Goal: Task Accomplishment & Management: Use online tool/utility

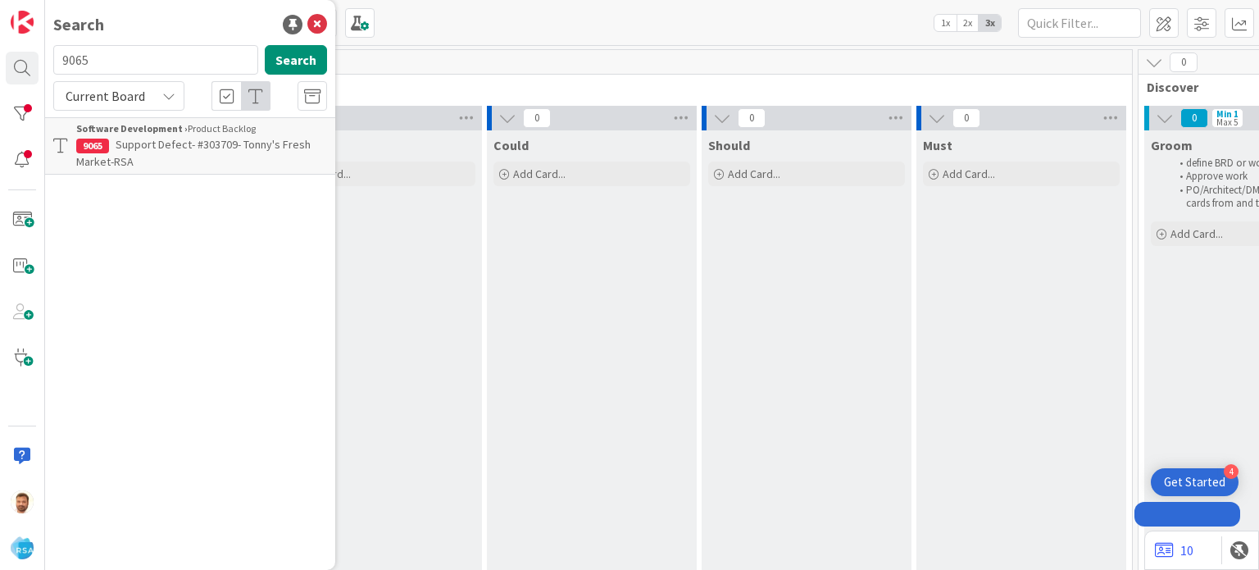
click at [131, 57] on input "9065" at bounding box center [155, 60] width 205 height 30
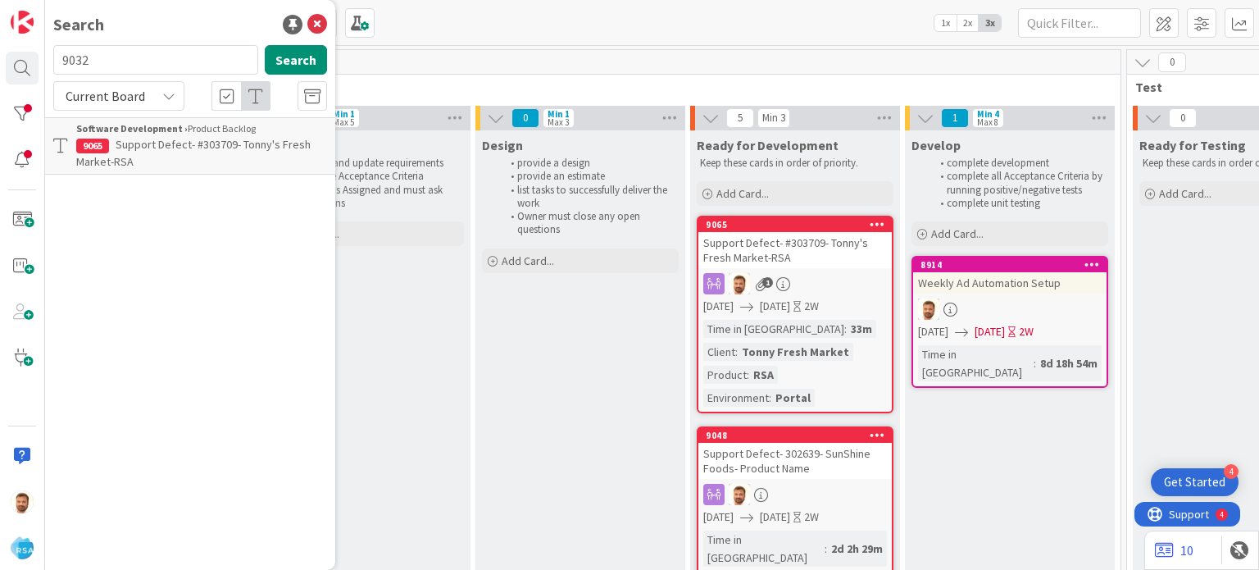
type input "9032"
click at [174, 137] on span "Support Maintenance - 302205- Tonys-RSA" at bounding box center [218, 144] width 205 height 15
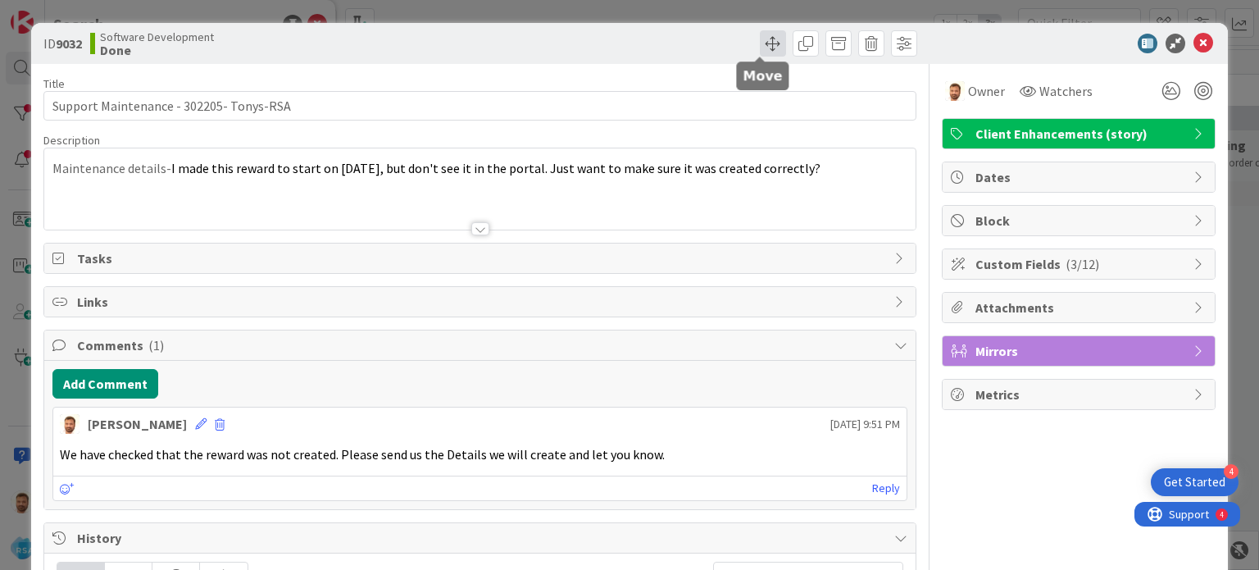
click at [760, 52] on span at bounding box center [773, 43] width 26 height 26
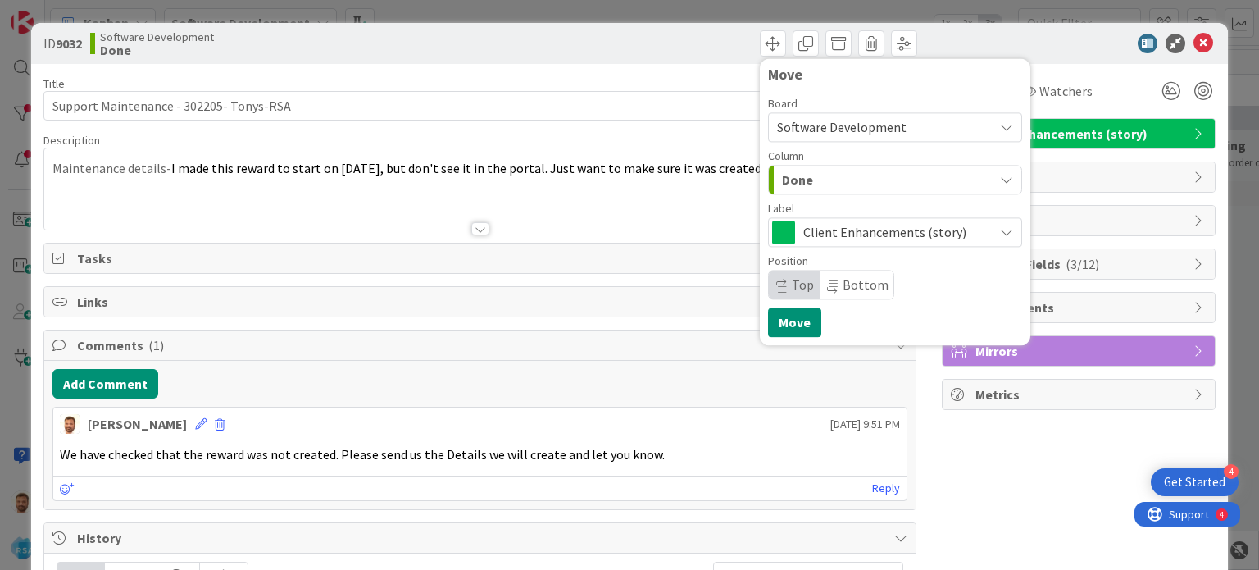
click at [804, 183] on div "Done" at bounding box center [886, 179] width 216 height 26
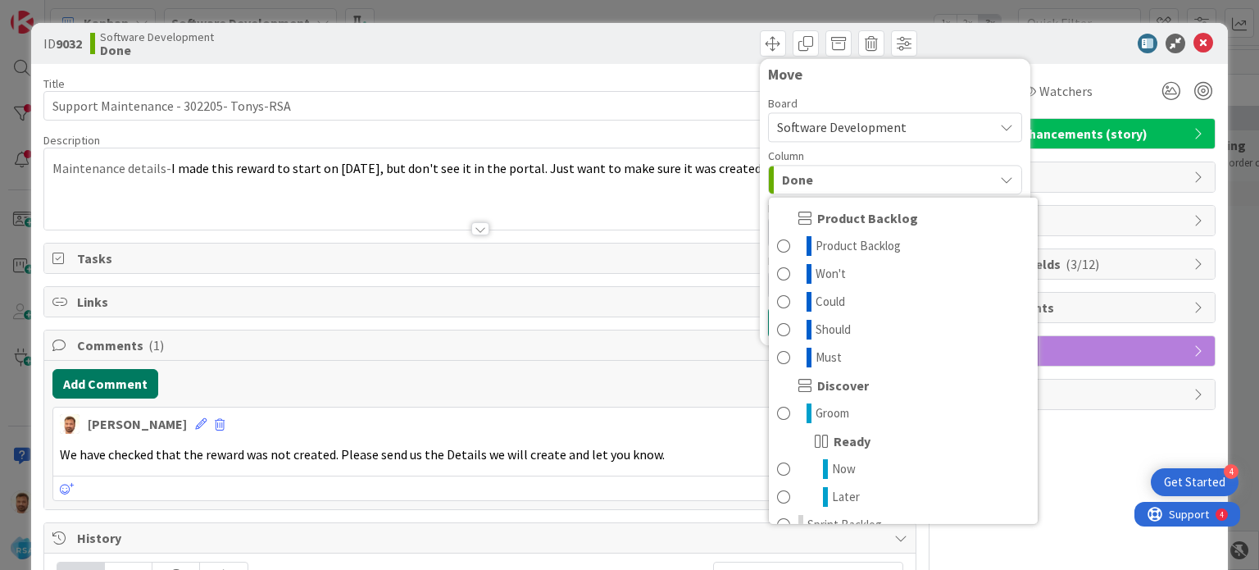
click at [133, 381] on button "Add Comment" at bounding box center [105, 384] width 106 height 30
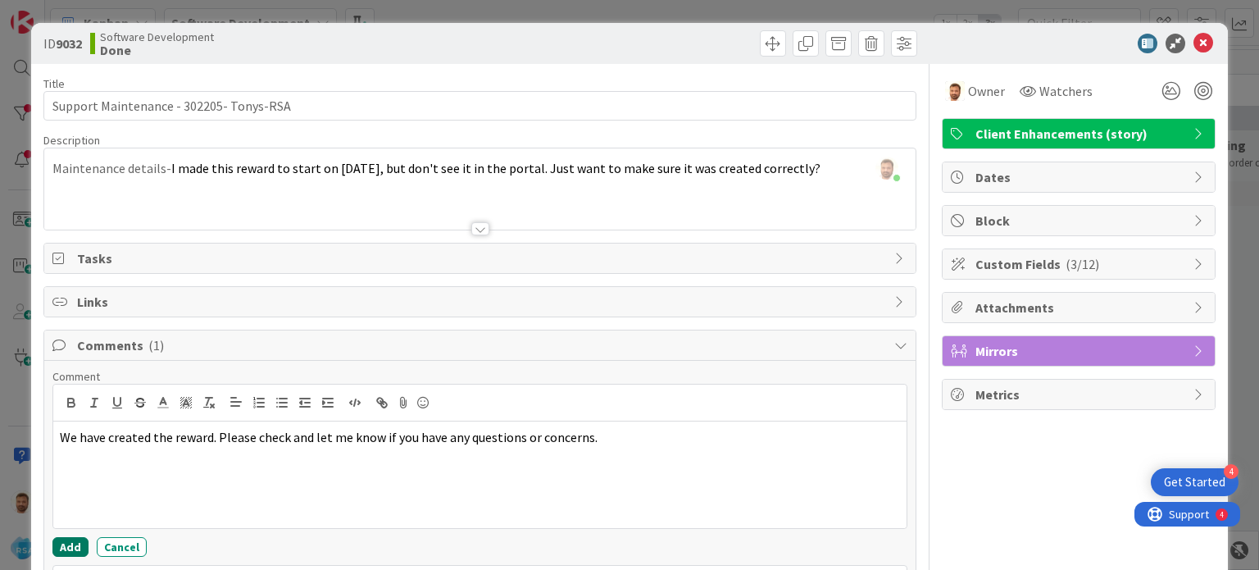
click at [75, 537] on button "Add" at bounding box center [70, 547] width 36 height 20
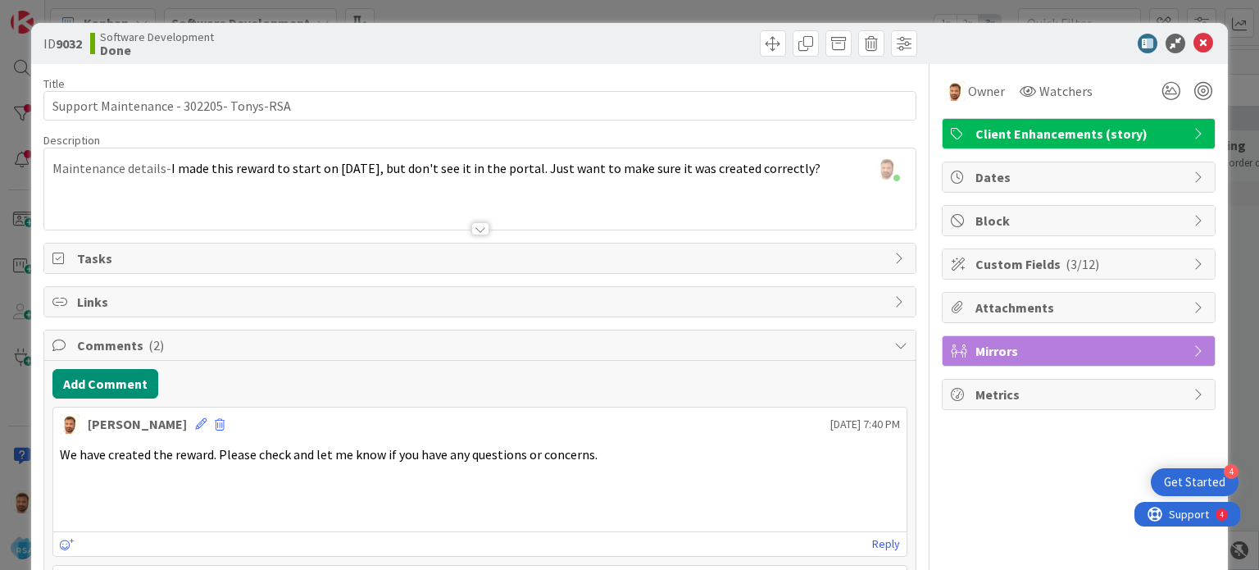
click at [745, 42] on div "Move Move" at bounding box center [701, 43] width 433 height 26
click at [760, 48] on span at bounding box center [773, 43] width 26 height 26
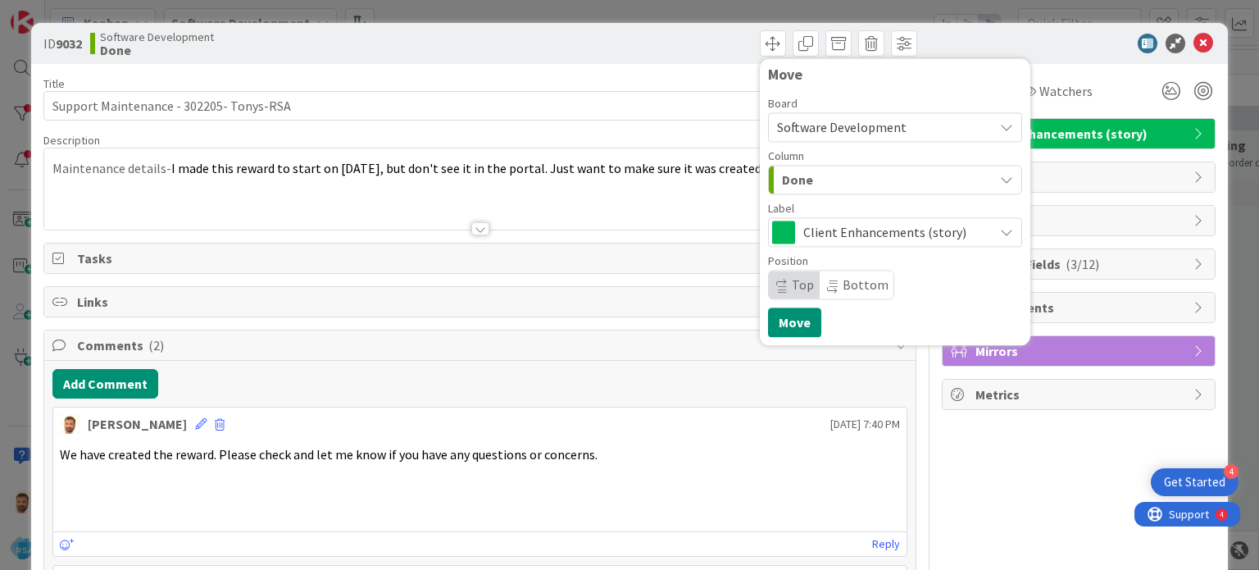
click at [794, 176] on span "Done" at bounding box center [797, 179] width 31 height 21
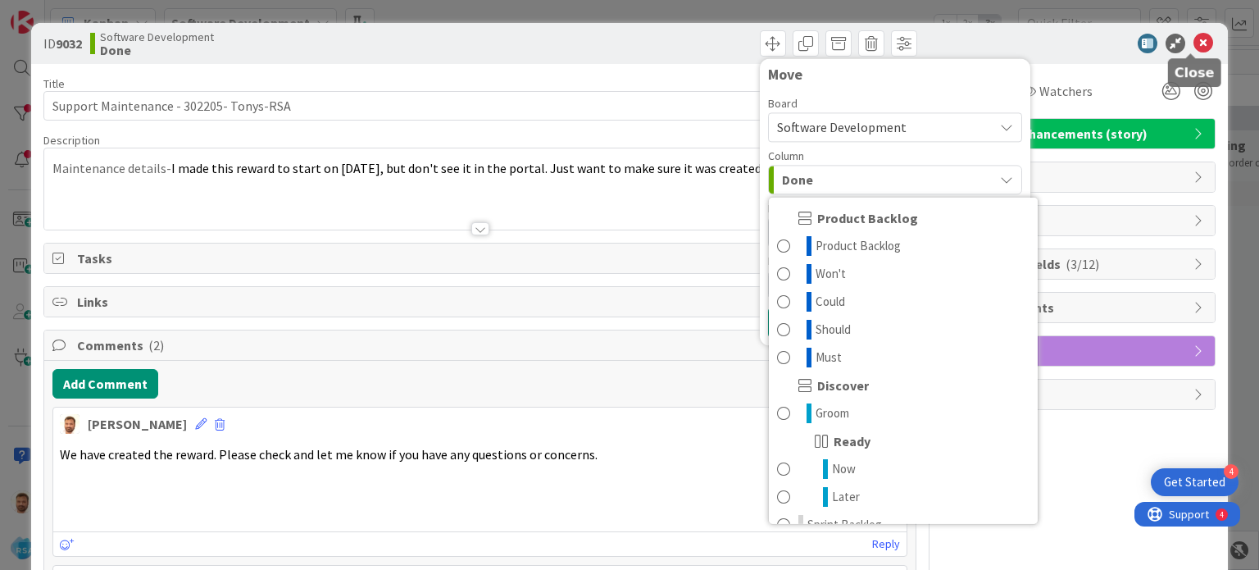
click at [1194, 45] on icon at bounding box center [1204, 44] width 20 height 20
